Goal: Check status: Check status

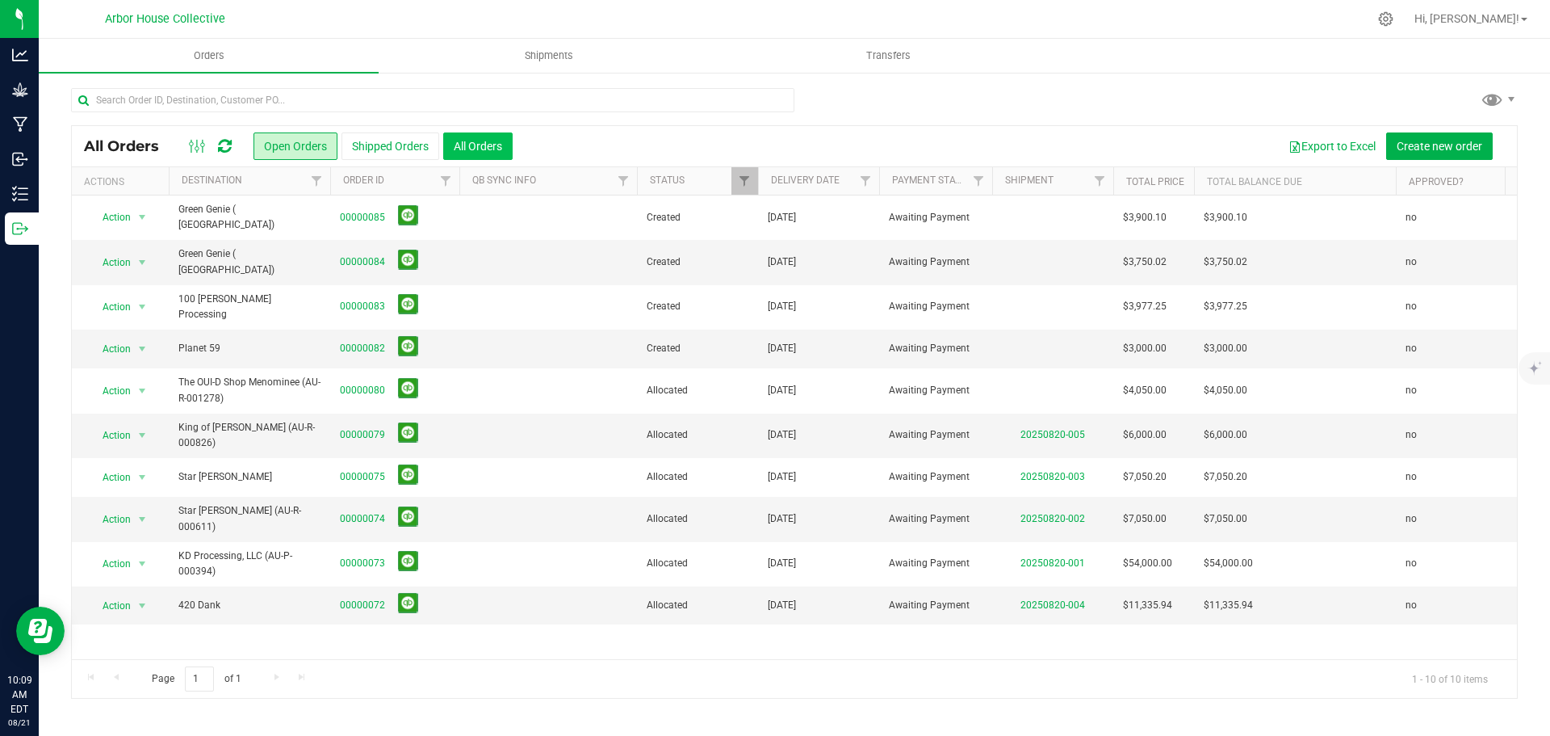
click at [470, 146] on button "All Orders" at bounding box center [477, 145] width 69 height 27
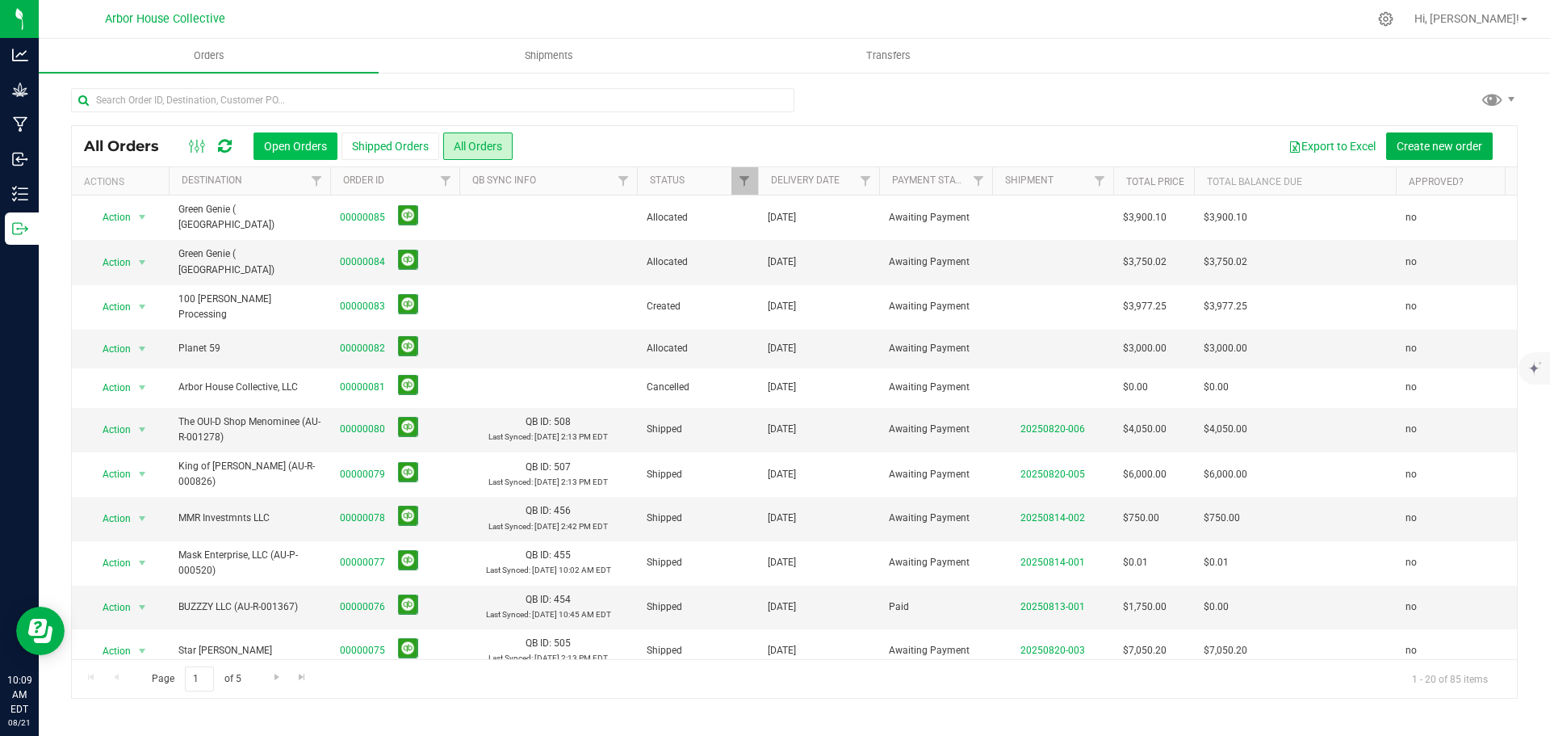
click at [313, 148] on button "Open Orders" at bounding box center [296, 145] width 84 height 27
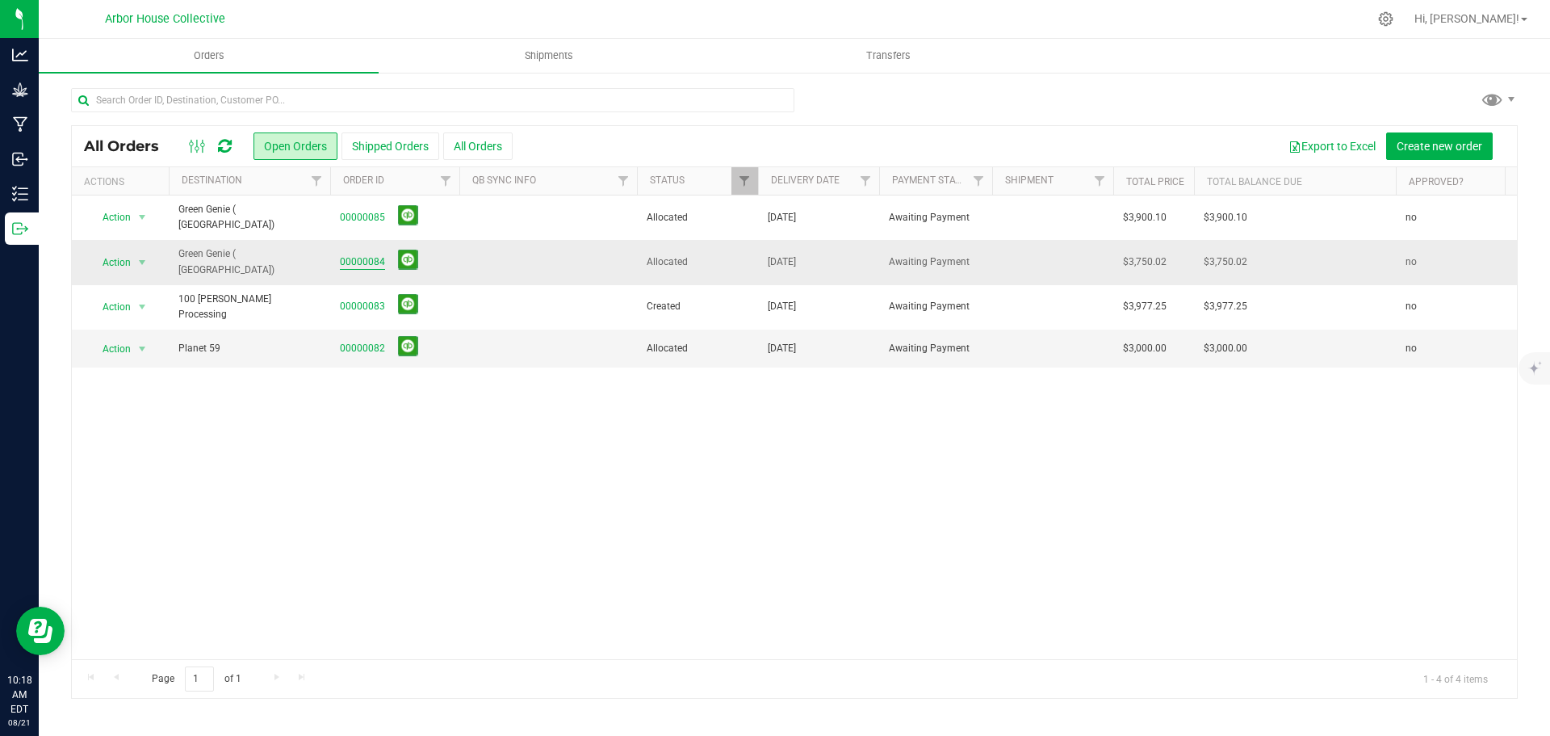
click at [360, 254] on link "00000084" at bounding box center [362, 261] width 45 height 15
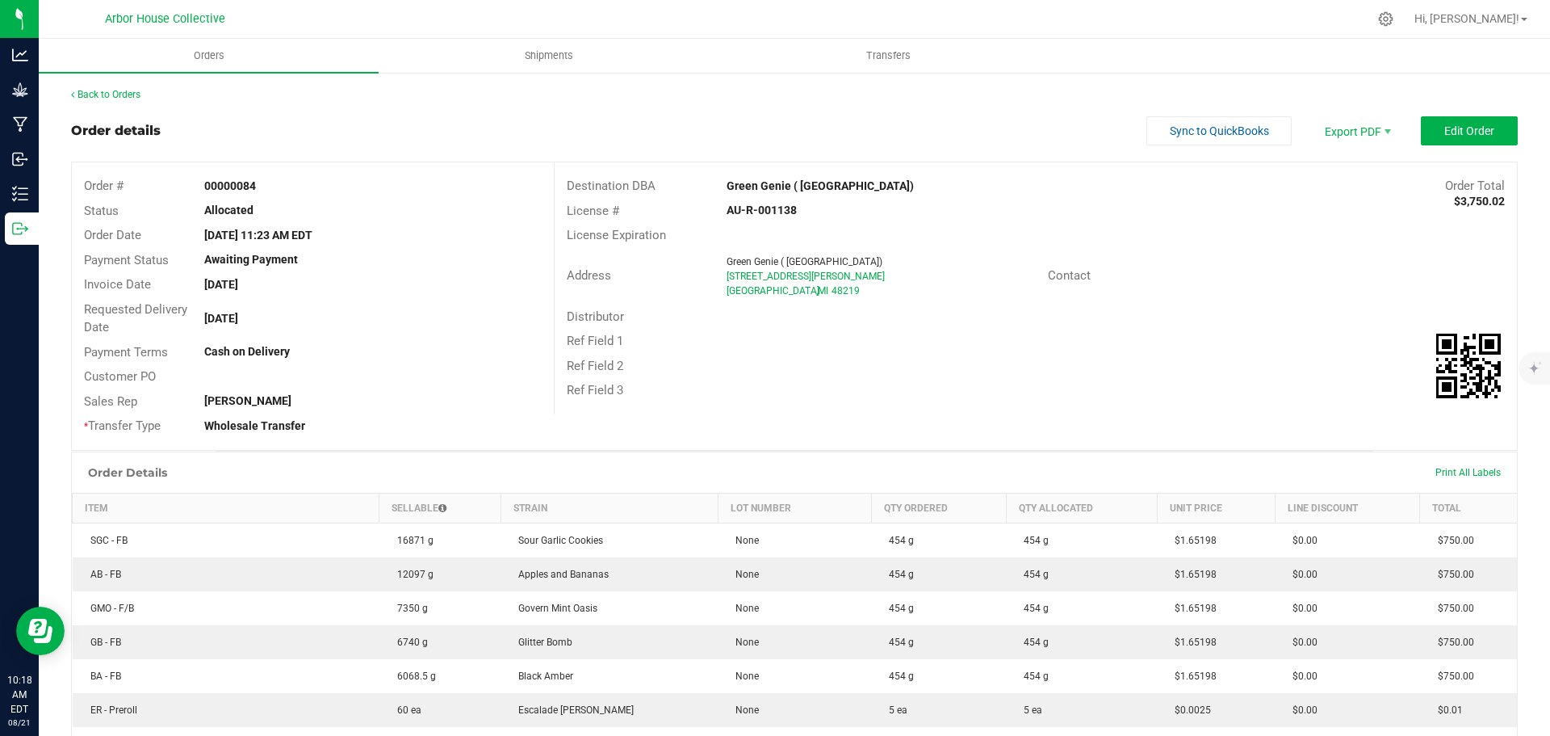
drag, startPoint x: 807, startPoint y: 291, endPoint x: 710, endPoint y: 263, distance: 100.7
click at [710, 263] on div "Address Green Genie ( [GEOGRAPHIC_DATA]) [STREET_ADDRESS][PERSON_NAME]" at bounding box center [801, 276] width 493 height 50
copy div "Green Genie ( [GEOGRAPHIC_DATA]) [STREET_ADDRESS][PERSON_NAME]"
drag, startPoint x: 799, startPoint y: 212, endPoint x: 705, endPoint y: 220, distance: 94.8
click at [705, 219] on div "License # AU-R-001138" at bounding box center [1036, 211] width 963 height 25
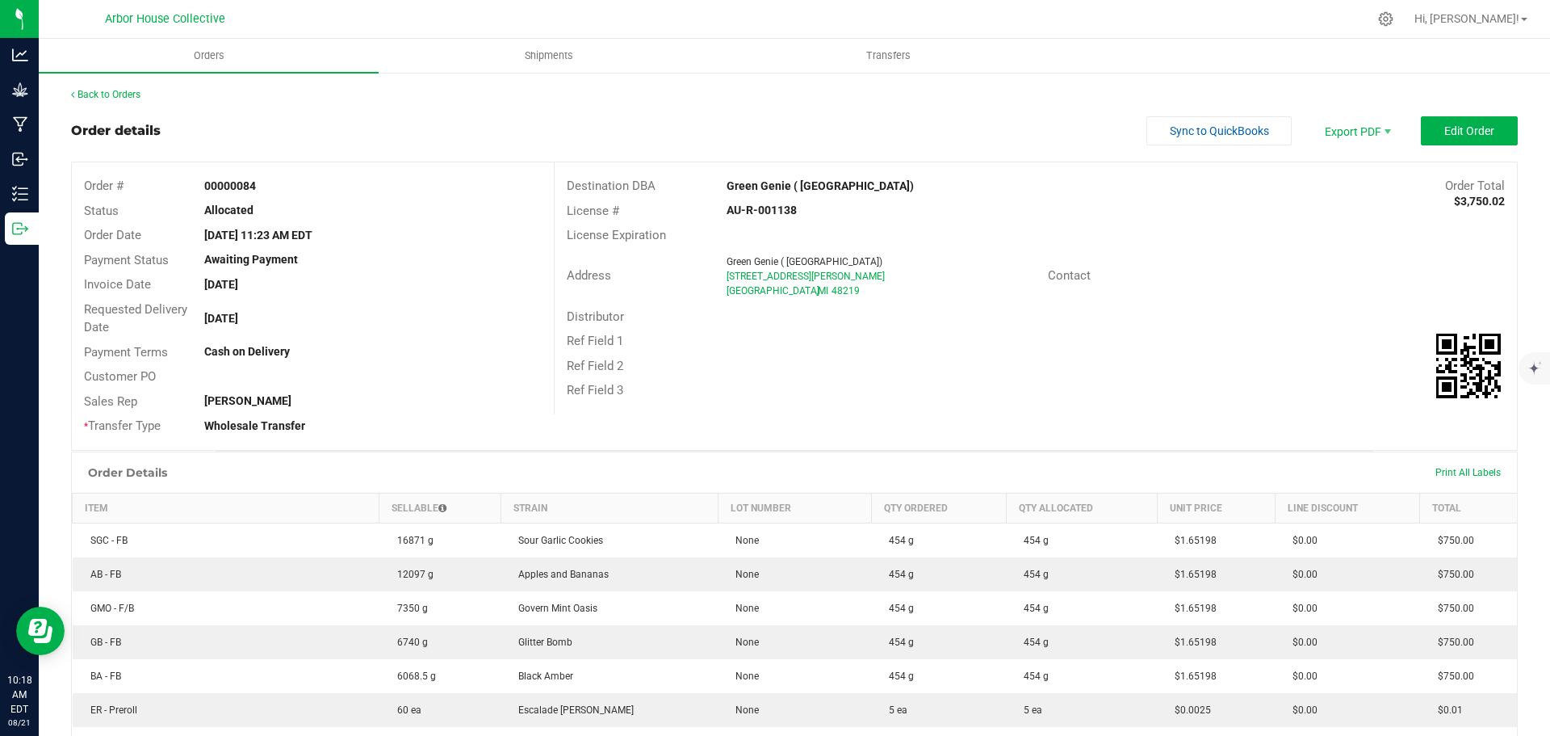
copy div "AU-R-001138"
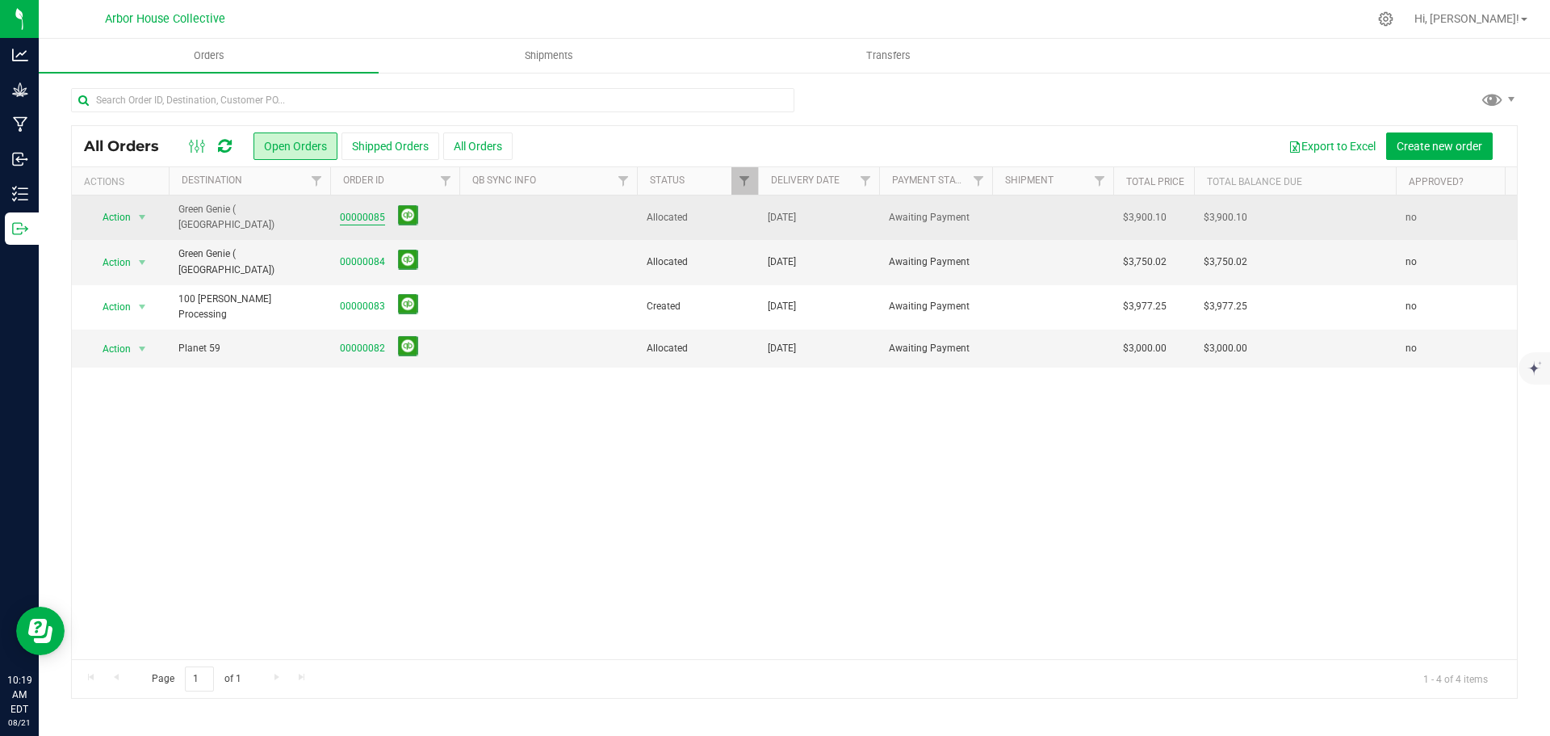
click at [359, 216] on link "00000085" at bounding box center [362, 217] width 45 height 15
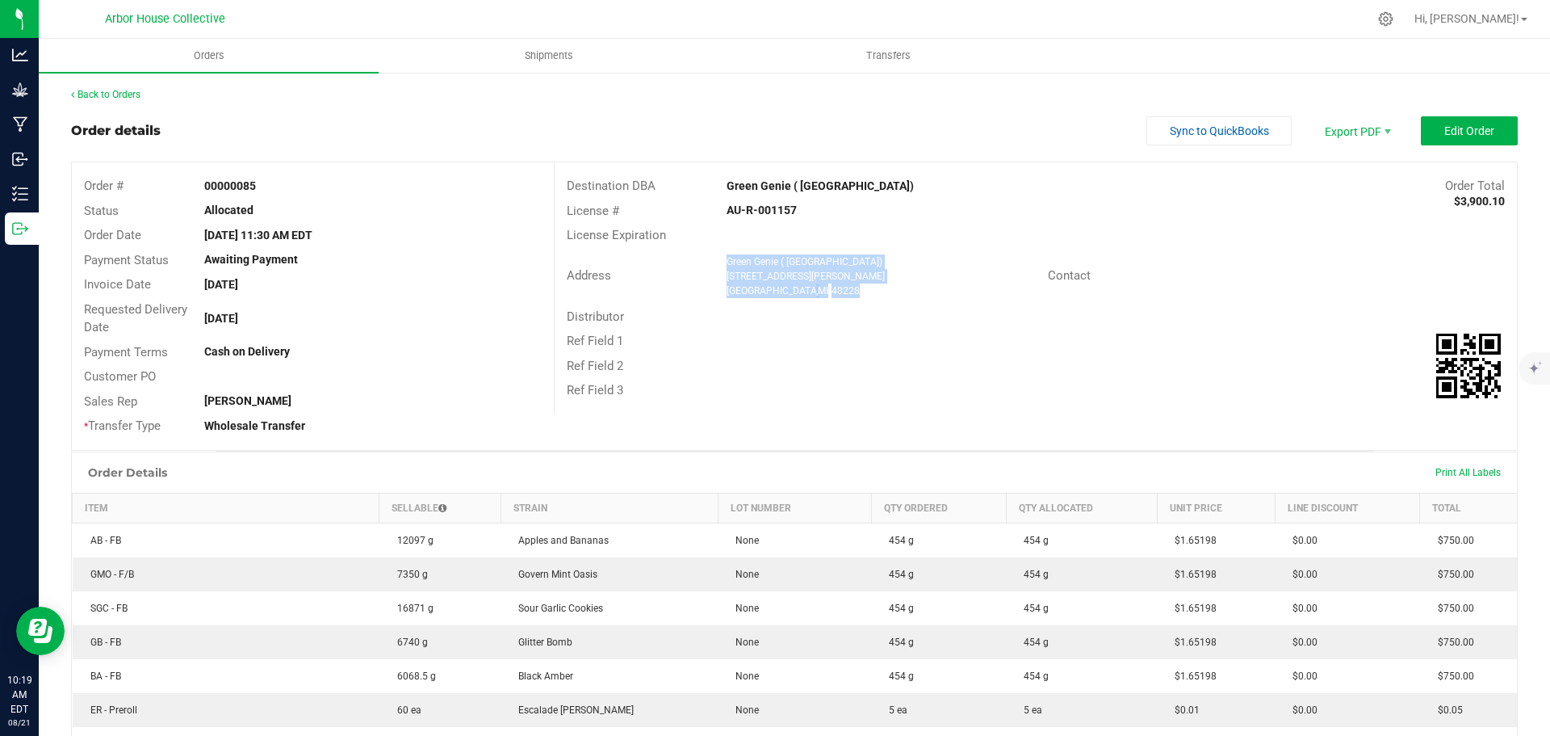
drag, startPoint x: 800, startPoint y: 288, endPoint x: 713, endPoint y: 257, distance: 92.7
click at [719, 257] on div "Green Genie ( [GEOGRAPHIC_DATA]) [STREET_ADDRESS][PERSON_NAME]" at bounding box center [883, 276] width 329 height 44
copy ngx-name-and-address "Green Genie ( [GEOGRAPHIC_DATA]) [STREET_ADDRESS][PERSON_NAME]"
drag, startPoint x: 796, startPoint y: 207, endPoint x: 698, endPoint y: 215, distance: 98.8
click at [698, 215] on div "License # AU-R-001157" at bounding box center [1036, 211] width 963 height 25
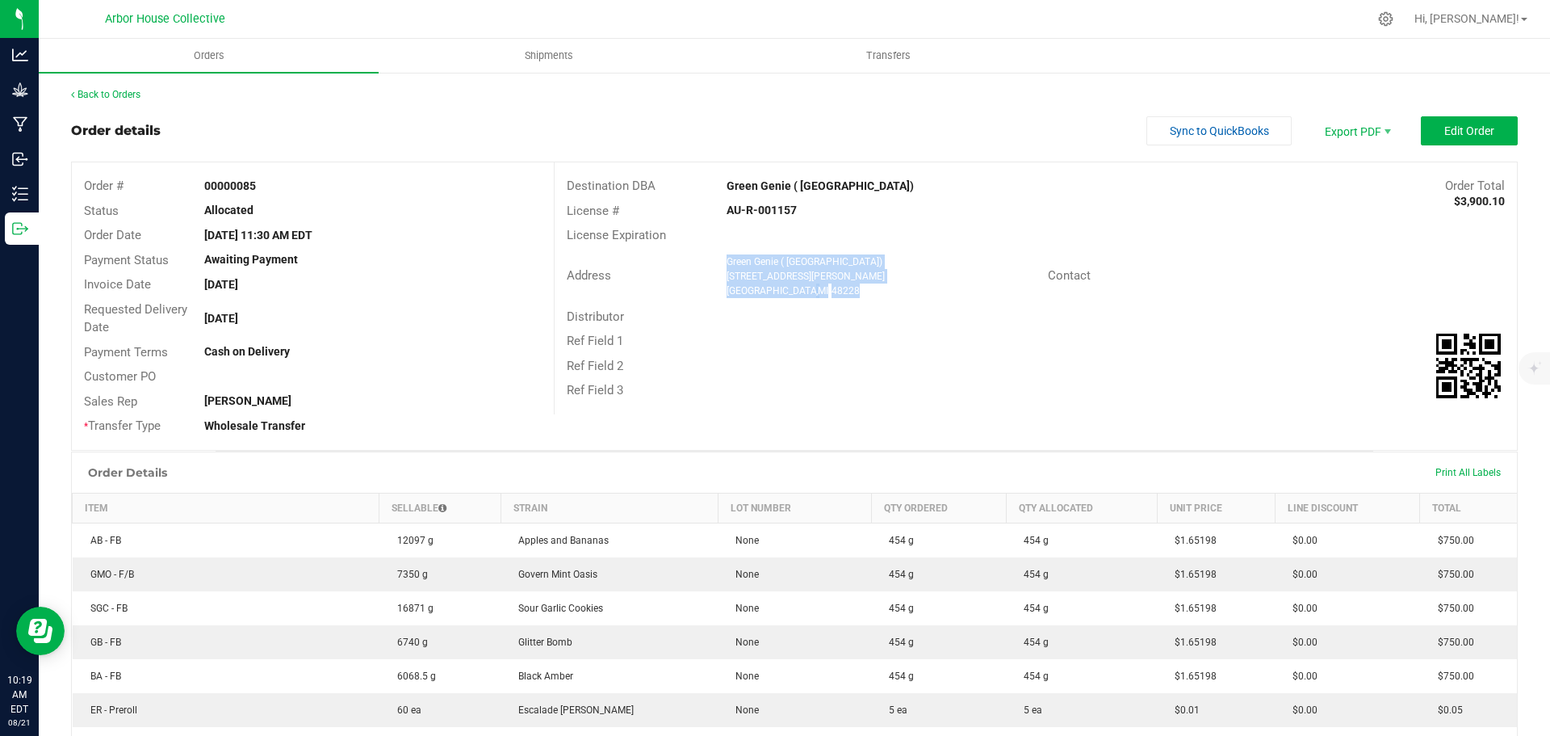
copy div "AU-R-001157"
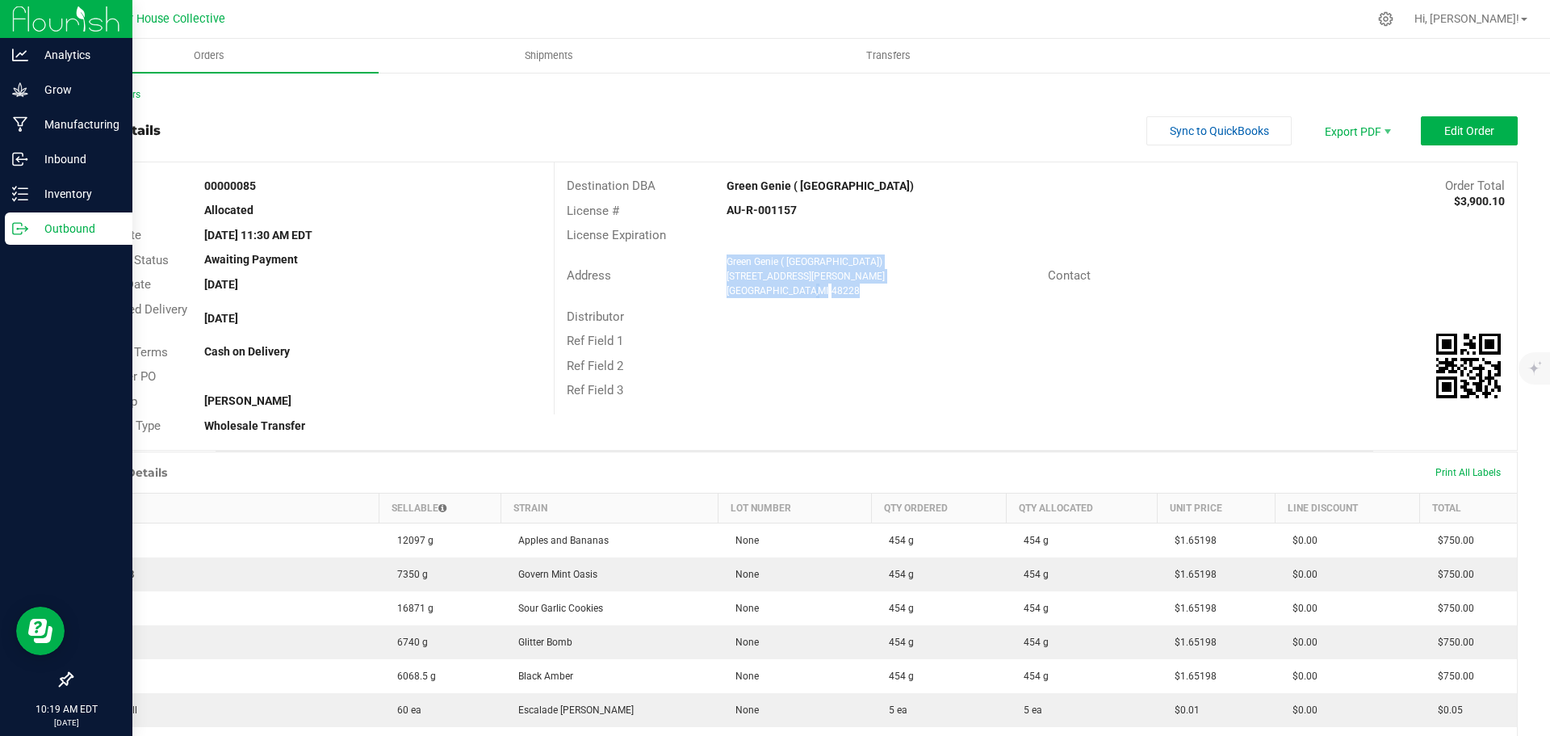
click at [68, 233] on p "Outbound" at bounding box center [76, 228] width 97 height 19
click at [26, 229] on line at bounding box center [23, 229] width 9 height 0
